Goal: Book appointment/travel/reservation

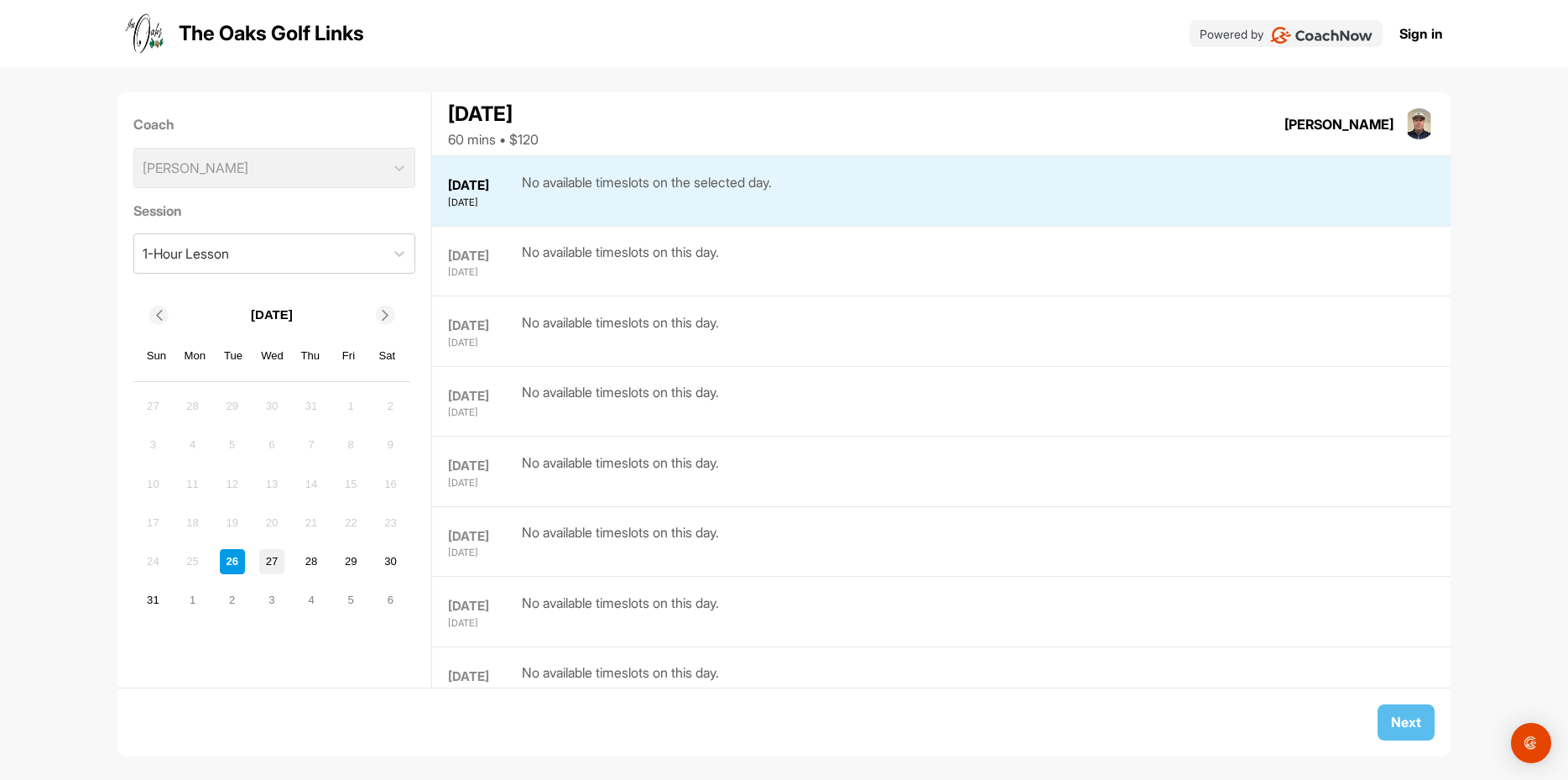
click at [266, 560] on div "27" at bounding box center [271, 561] width 25 height 25
click at [307, 560] on div "28" at bounding box center [310, 561] width 25 height 25
click at [355, 559] on div "29" at bounding box center [350, 561] width 25 height 25
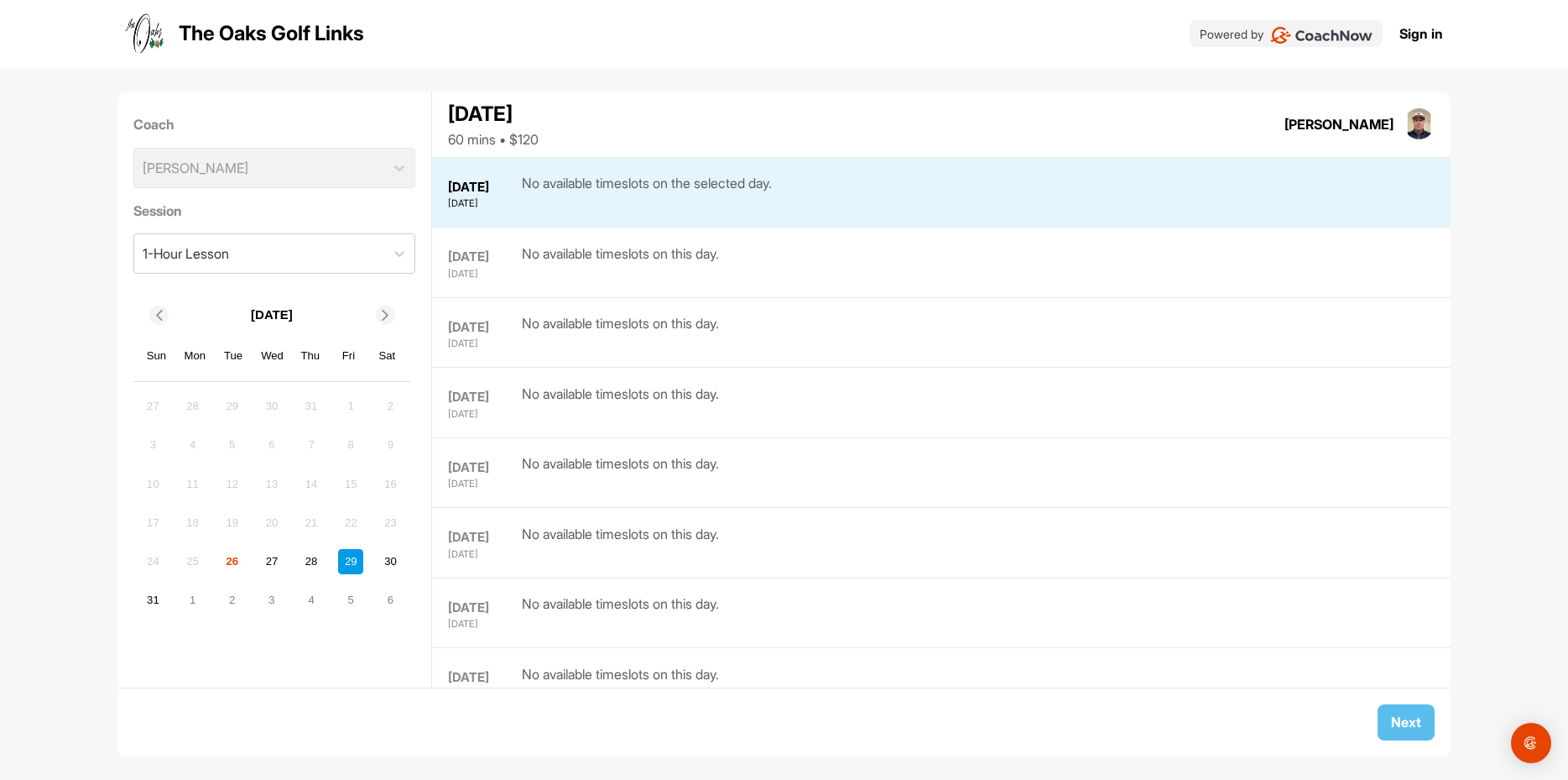
scroll to position [211, 0]
click at [390, 559] on div "30" at bounding box center [389, 561] width 25 height 25
click at [149, 605] on div "31" at bounding box center [152, 599] width 25 height 25
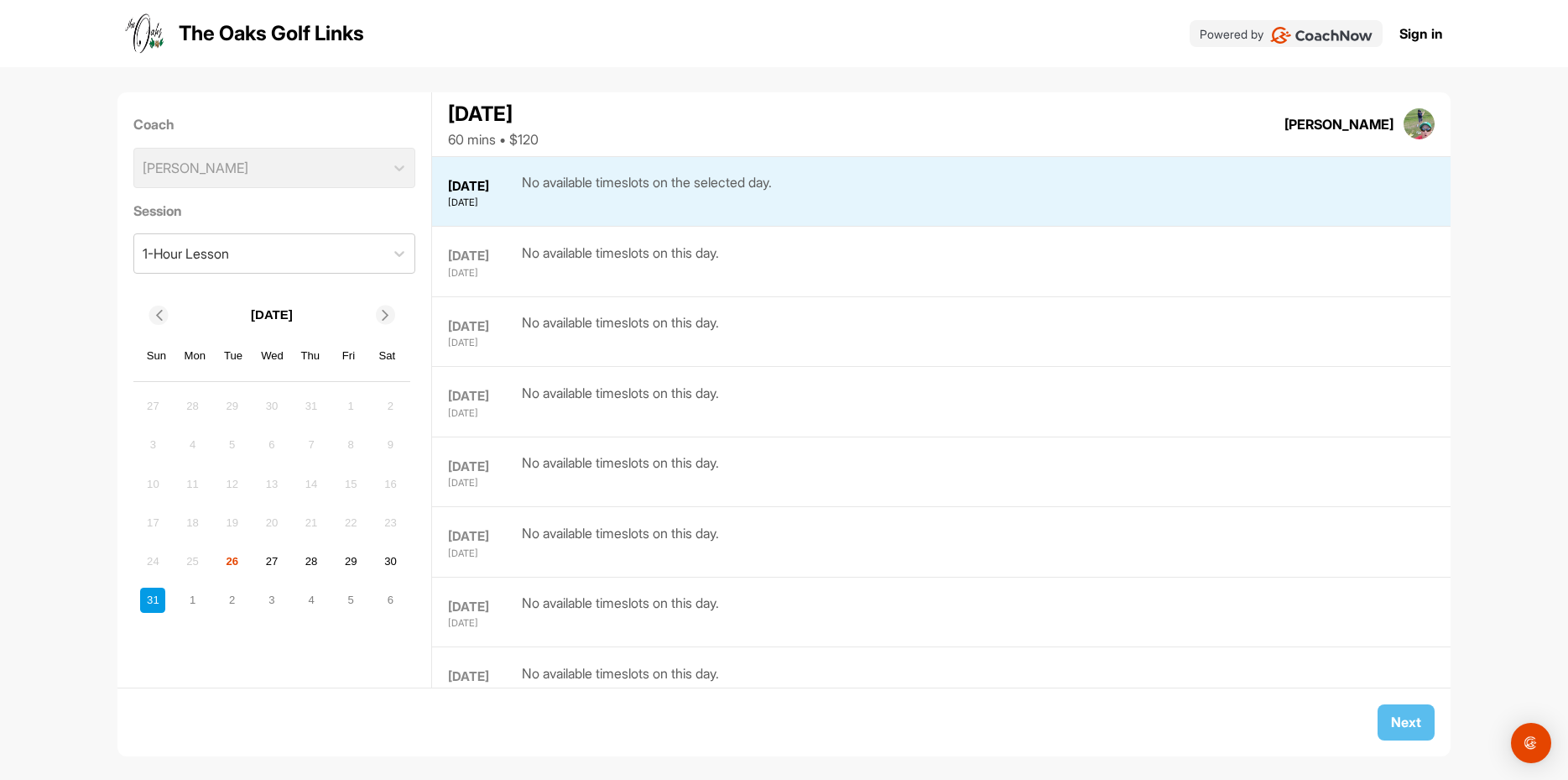
scroll to position [351, 0]
click at [266, 560] on div "27" at bounding box center [271, 561] width 25 height 25
click at [308, 558] on div "28" at bounding box center [310, 561] width 25 height 25
click at [355, 563] on div "29" at bounding box center [350, 561] width 25 height 25
click at [386, 561] on div "30" at bounding box center [389, 561] width 25 height 25
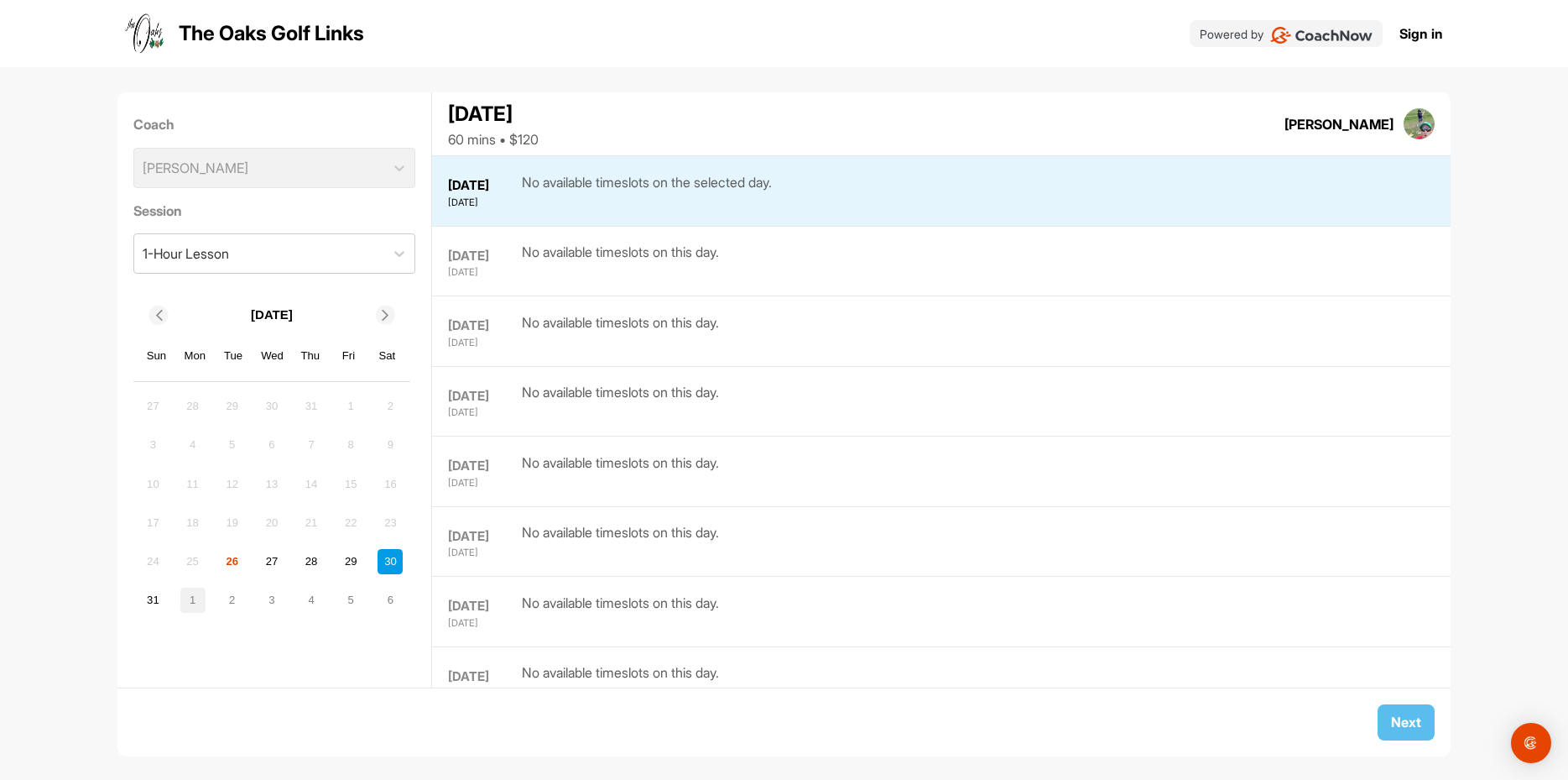
click at [198, 599] on div "1" at bounding box center [193, 599] width 25 height 25
click at [237, 399] on div "2" at bounding box center [232, 405] width 25 height 25
click at [274, 402] on div "3" at bounding box center [271, 405] width 25 height 25
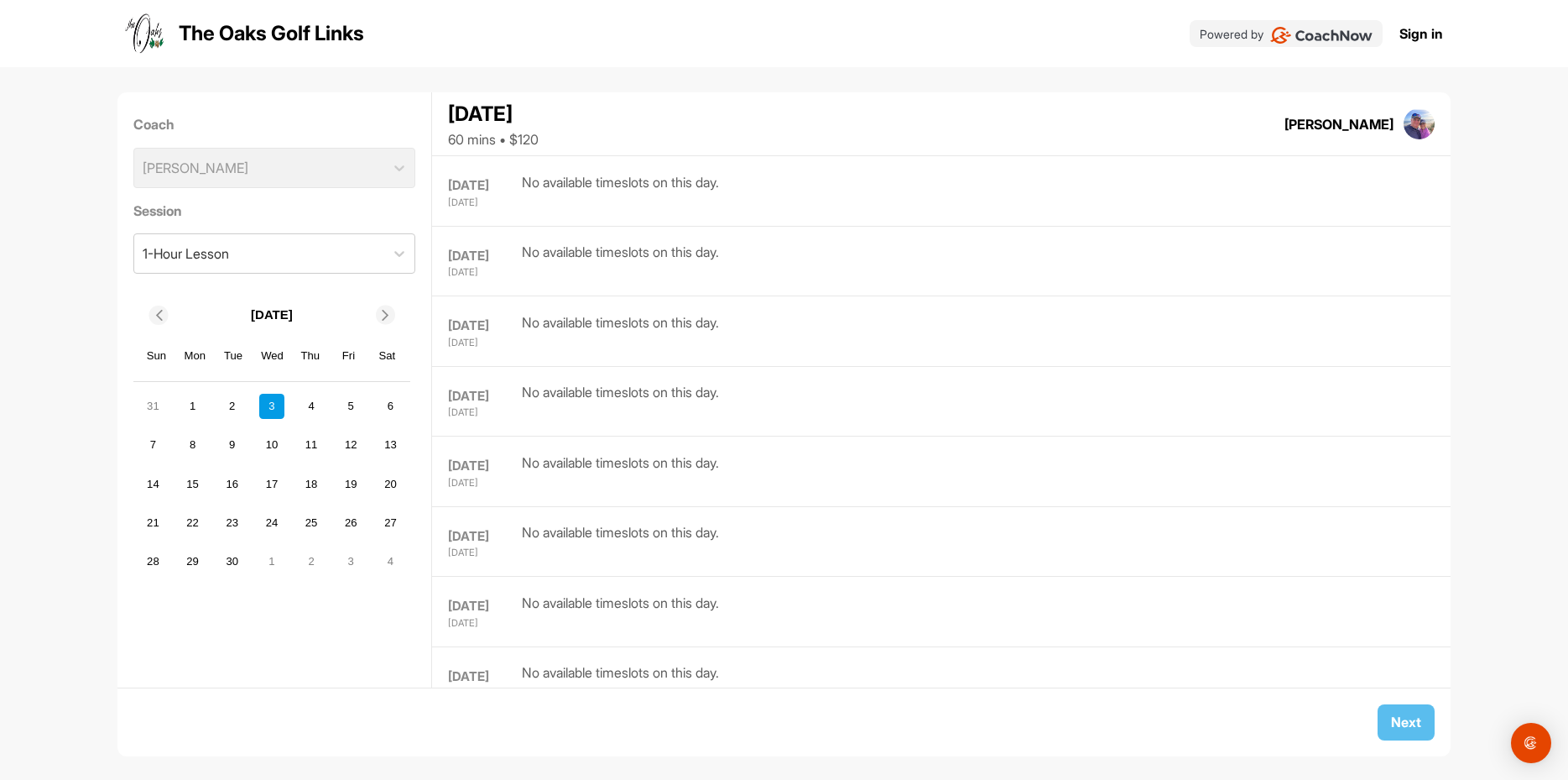
scroll to position [701, 0]
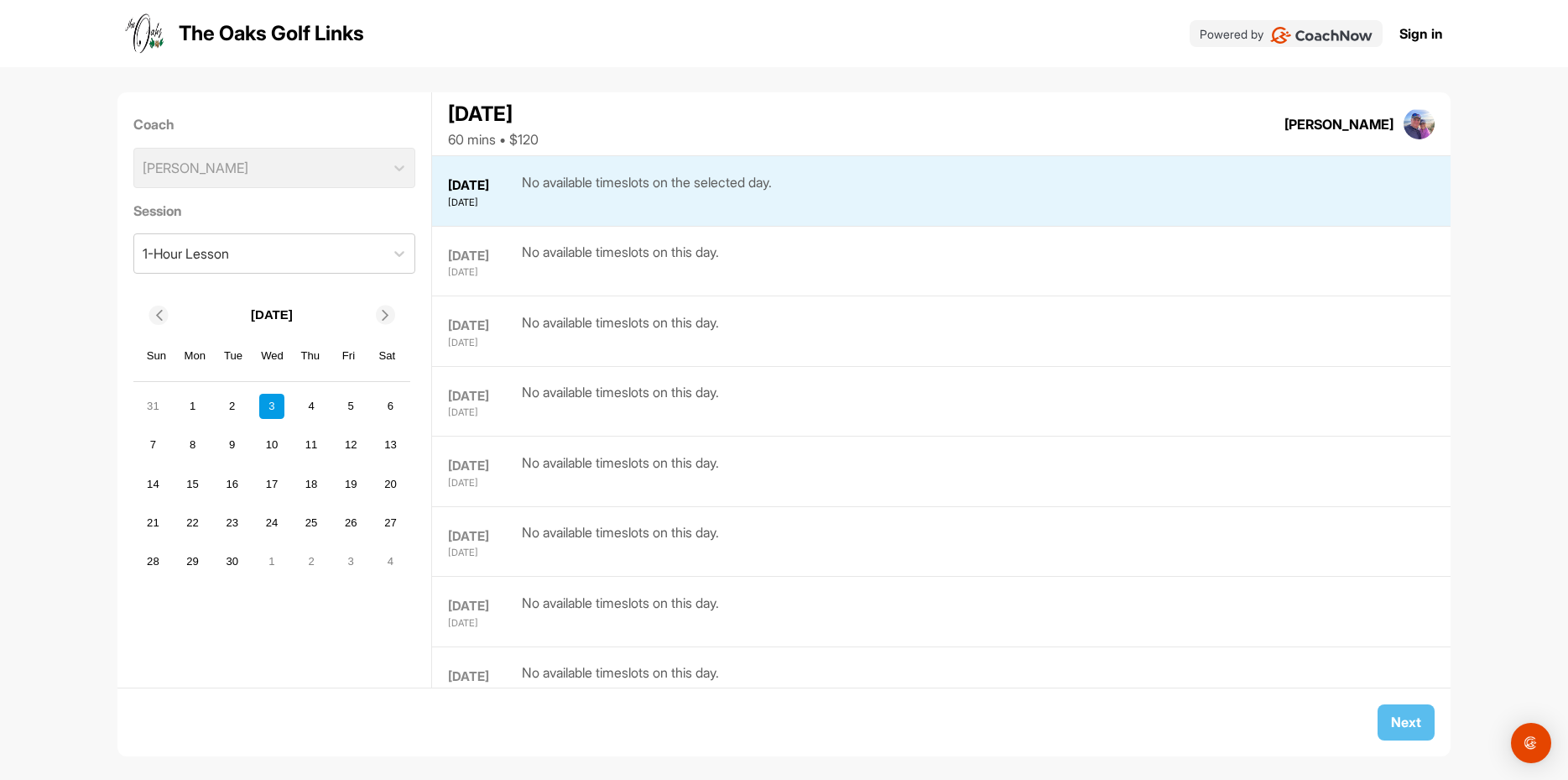
click at [167, 313] on div at bounding box center [159, 315] width 19 height 19
click at [234, 565] on div "26" at bounding box center [232, 561] width 25 height 25
click at [271, 561] on div "27" at bounding box center [271, 561] width 25 height 25
click at [305, 560] on div "28" at bounding box center [310, 561] width 25 height 25
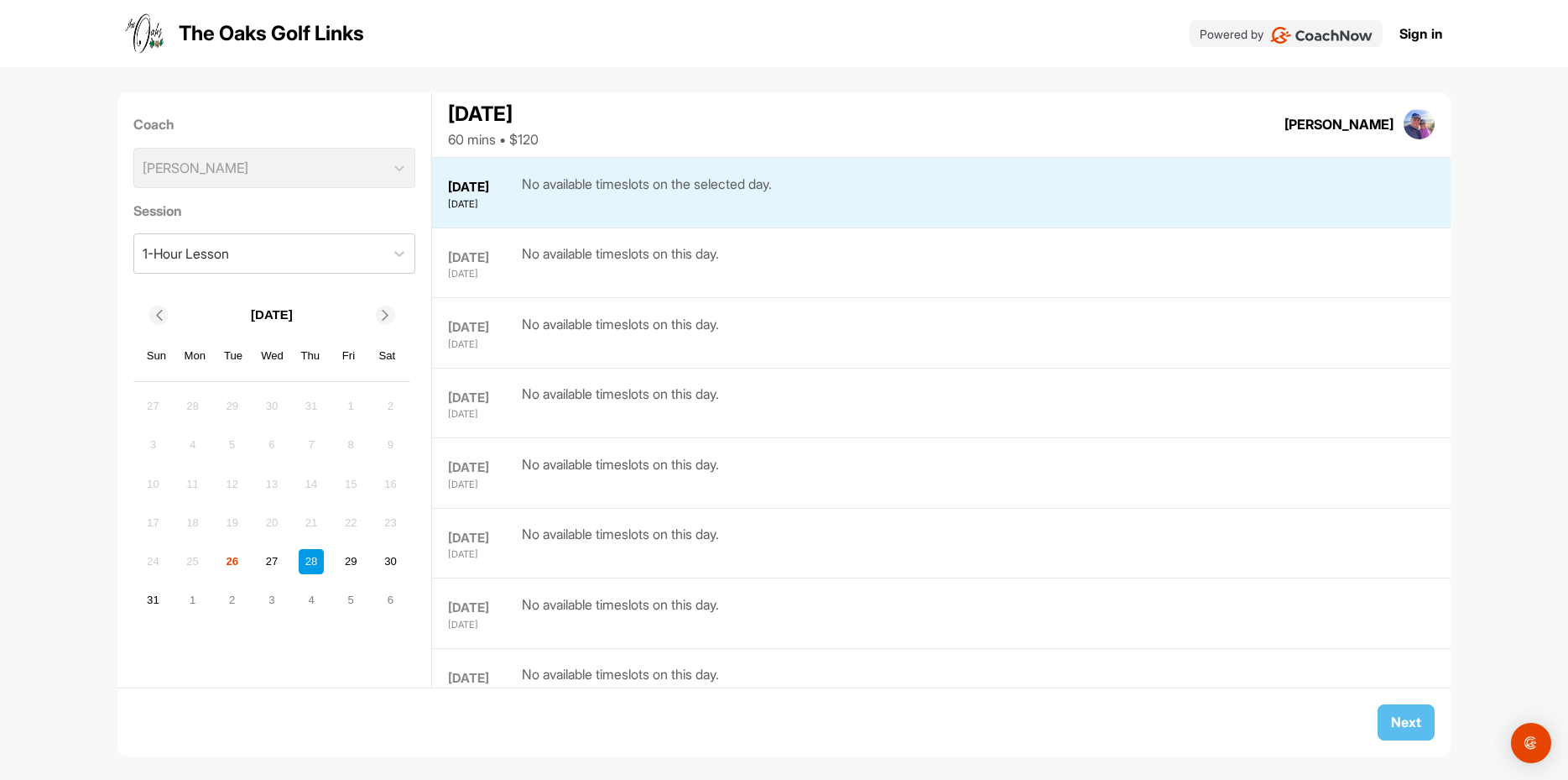
scroll to position [140, 0]
click at [240, 562] on div "26" at bounding box center [232, 561] width 25 height 25
click at [267, 563] on div "27" at bounding box center [271, 561] width 25 height 25
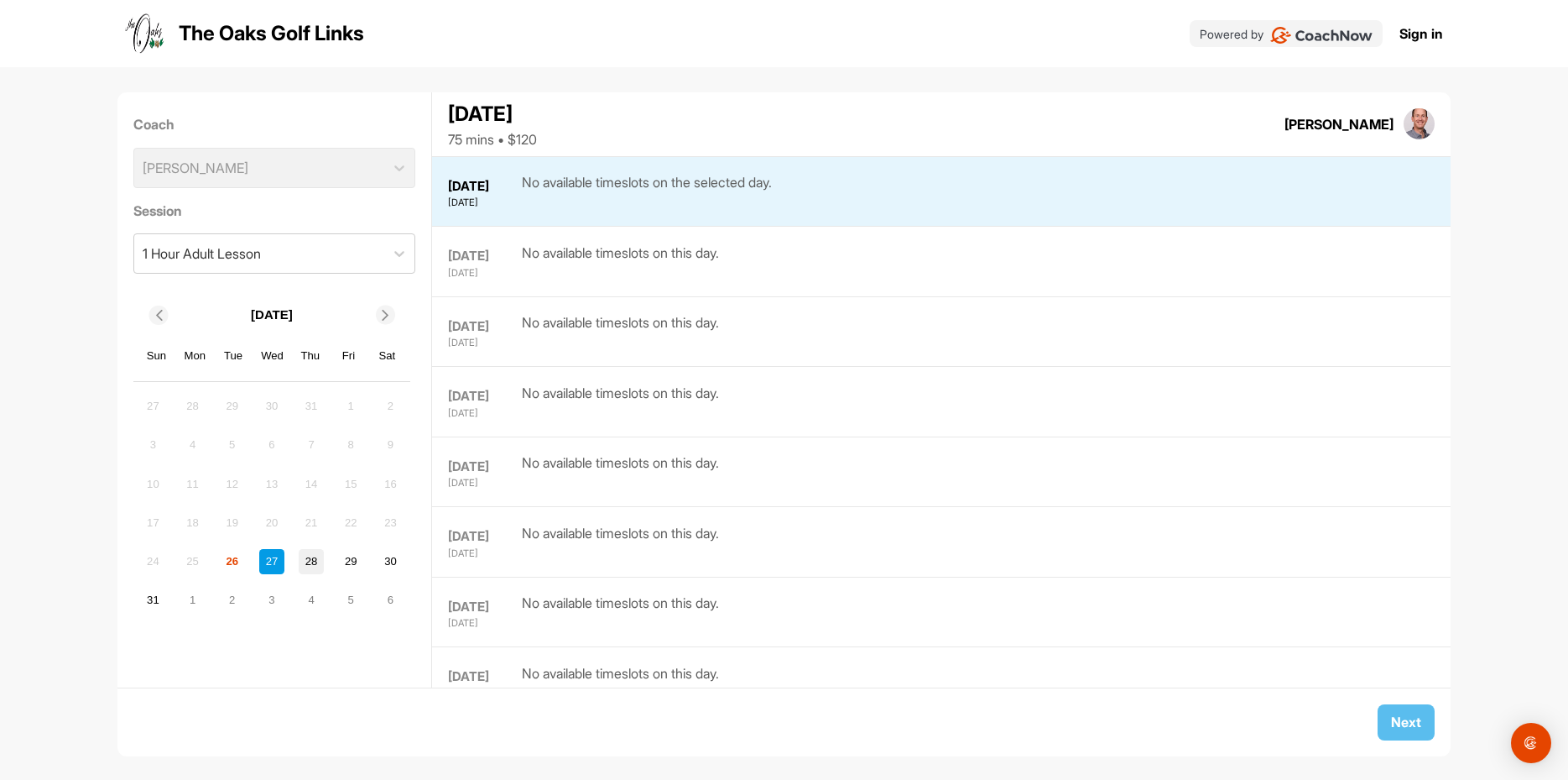
click at [305, 560] on div "28" at bounding box center [310, 561] width 25 height 25
click at [345, 560] on div "29" at bounding box center [350, 561] width 25 height 25
